Goal: Task Accomplishment & Management: Manage account settings

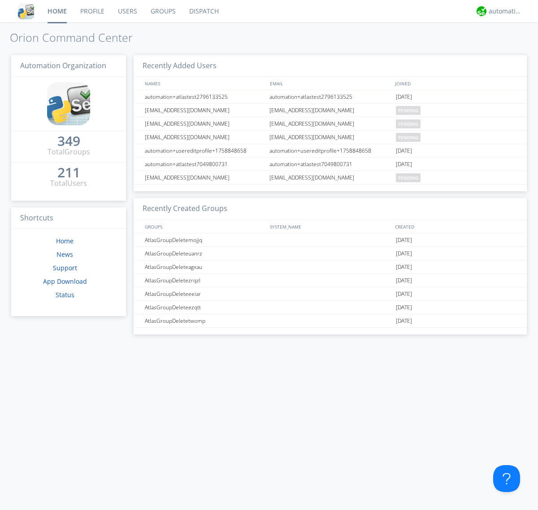
click at [162, 11] on link "Groups" at bounding box center [163, 11] width 39 height 22
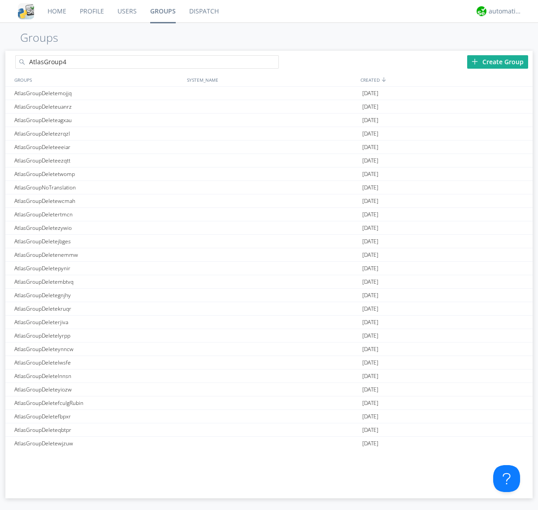
type input "AtlasGroup4"
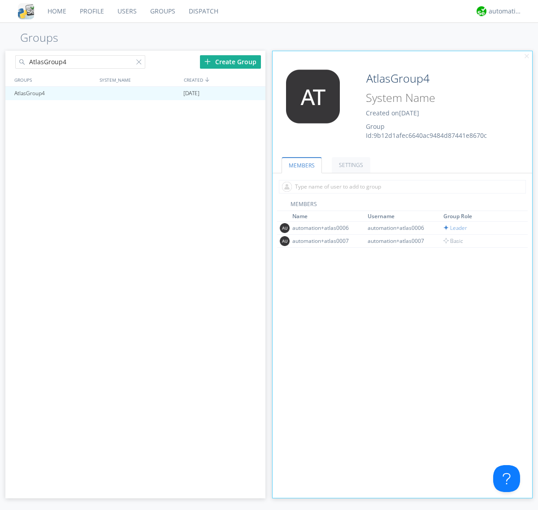
click at [350, 165] on link "SETTINGS" at bounding box center [351, 165] width 39 height 16
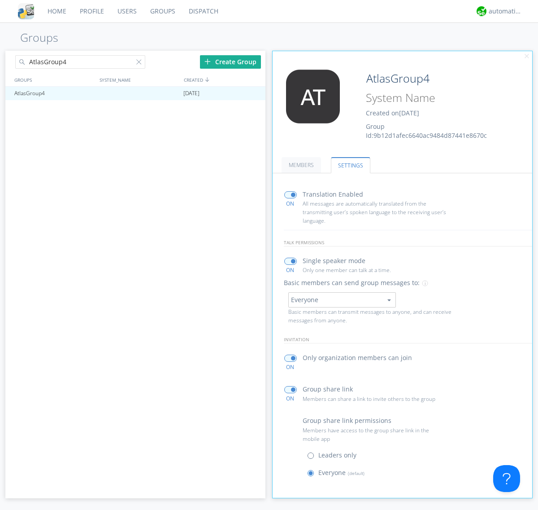
click at [313, 457] on span at bounding box center [312, 457] width 11 height 11
click at [0, 0] on input "radio" at bounding box center [0, 0] width 0 height 0
click at [313, 475] on span at bounding box center [312, 474] width 11 height 11
click at [0, 0] on input "radio" at bounding box center [0, 0] width 0 height 0
click at [503, 11] on div "automation+atlas" at bounding box center [506, 11] width 34 height 9
